Goal: Information Seeking & Learning: Find specific fact

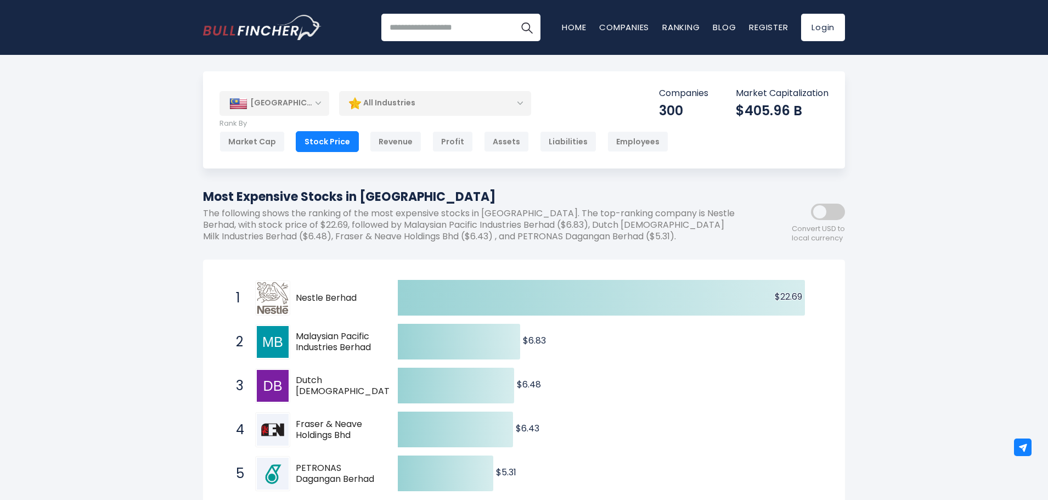
click at [320, 140] on div "Stock Price" at bounding box center [327, 141] width 63 height 21
click at [266, 102] on div "Malaysia" at bounding box center [274, 103] width 110 height 24
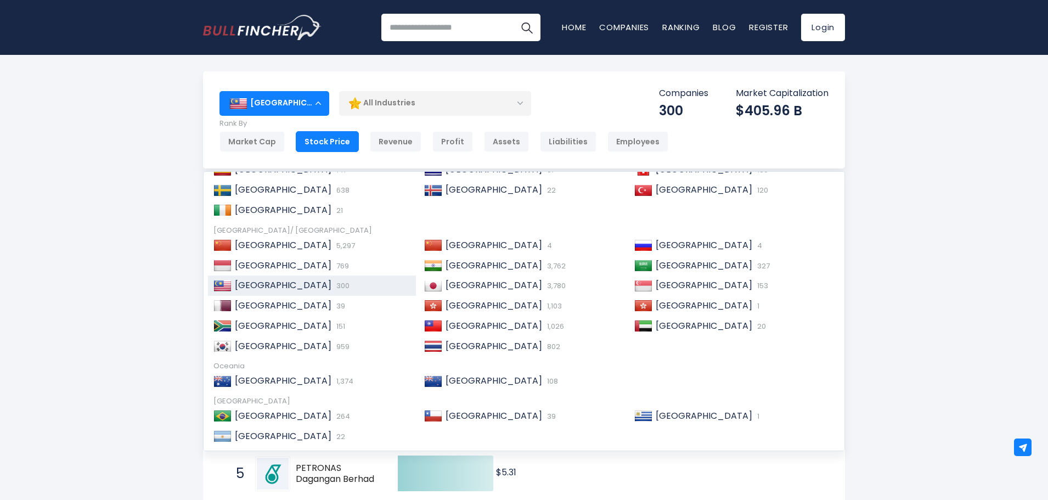
scroll to position [219, 0]
click at [277, 278] on div "Malaysia 300" at bounding box center [312, 285] width 208 height 20
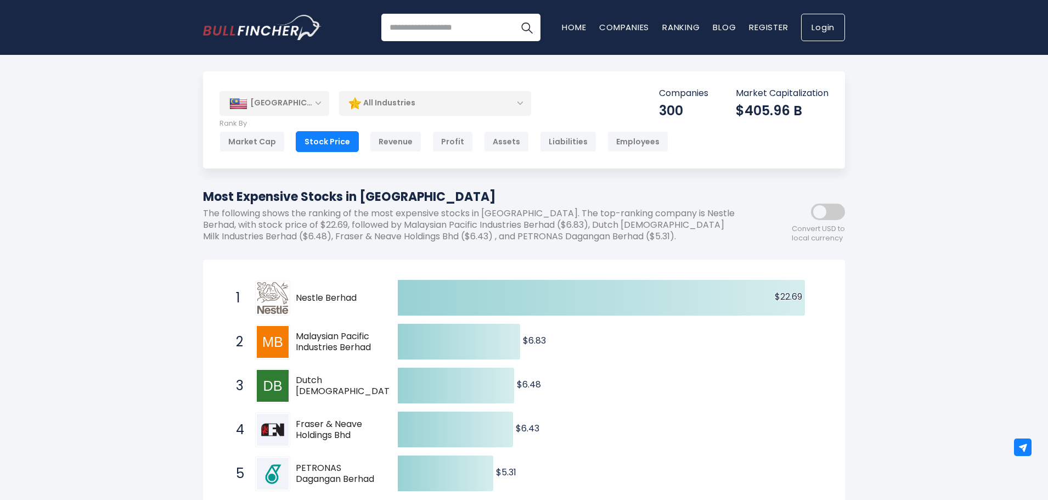
click at [809, 30] on link "Login" at bounding box center [823, 27] width 44 height 27
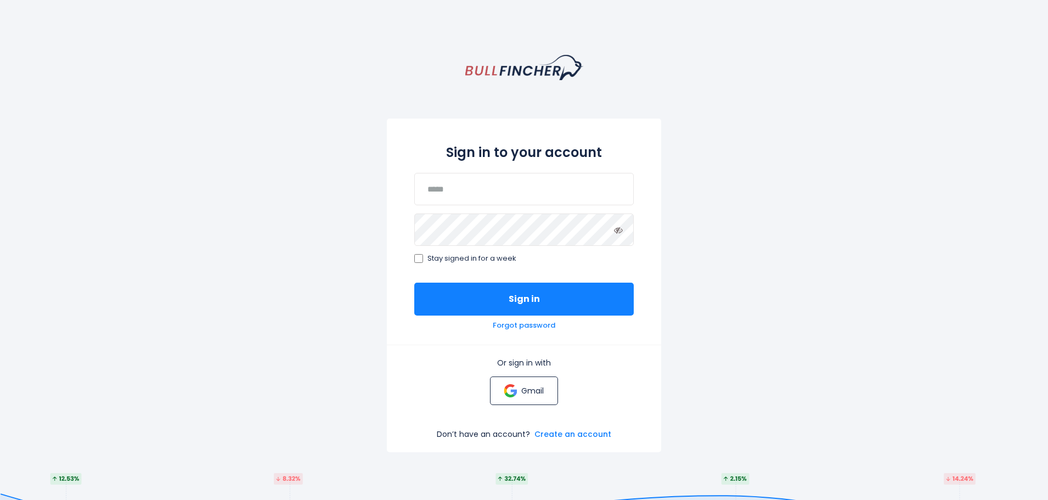
click at [515, 385] on img at bounding box center [510, 390] width 13 height 13
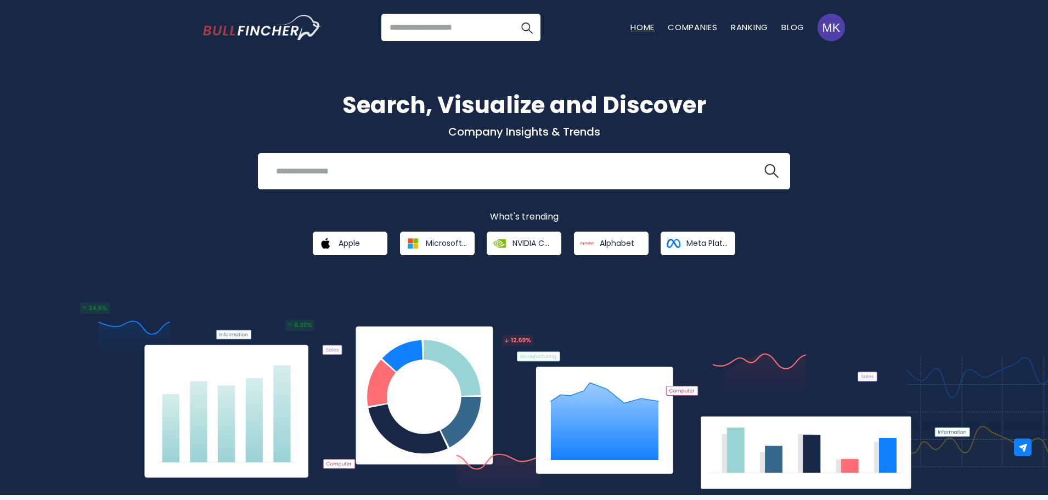
click at [646, 24] on link "Home" at bounding box center [642, 27] width 24 height 12
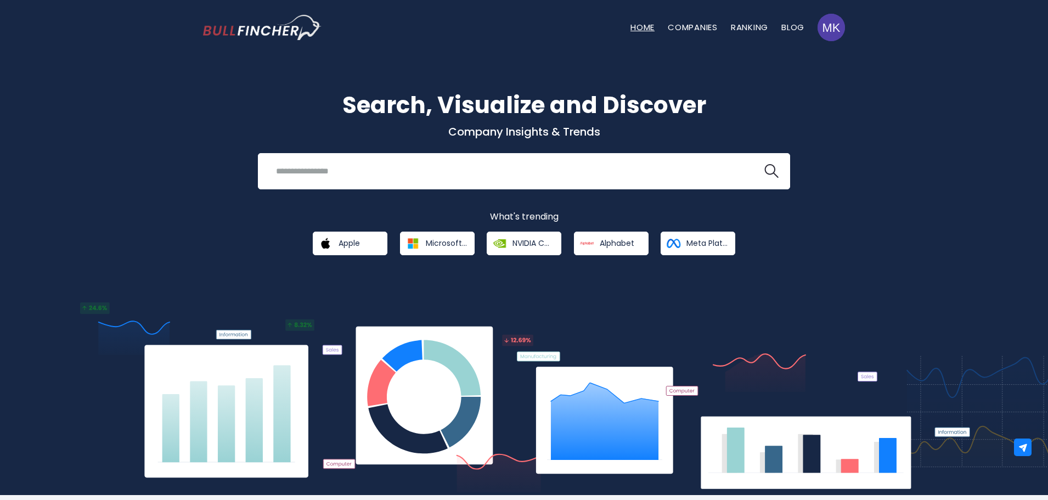
click at [640, 25] on link "Home" at bounding box center [642, 27] width 24 height 12
click at [572, 167] on input "search" at bounding box center [510, 171] width 482 height 20
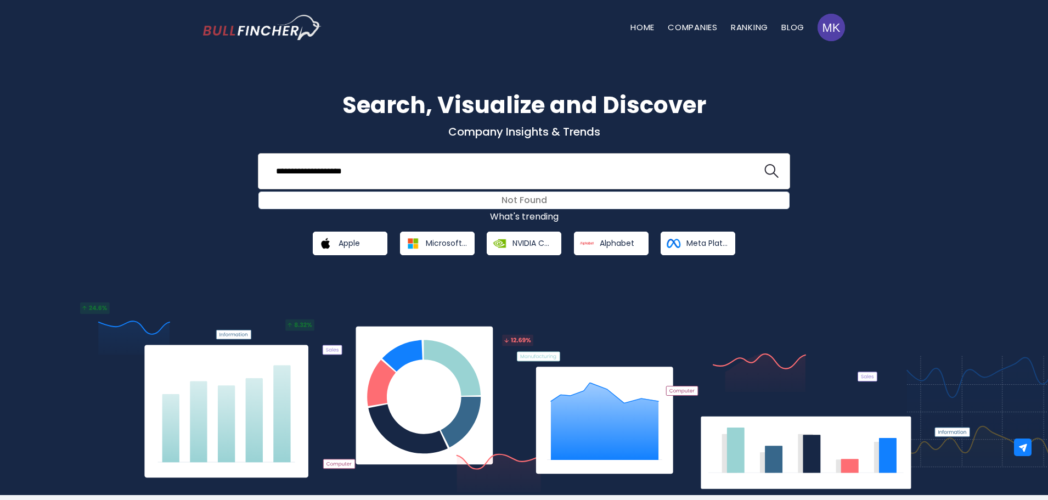
paste input "********"
type input "**********"
click at [764, 164] on button at bounding box center [771, 171] width 14 height 14
